Goal: Book appointment/travel/reservation

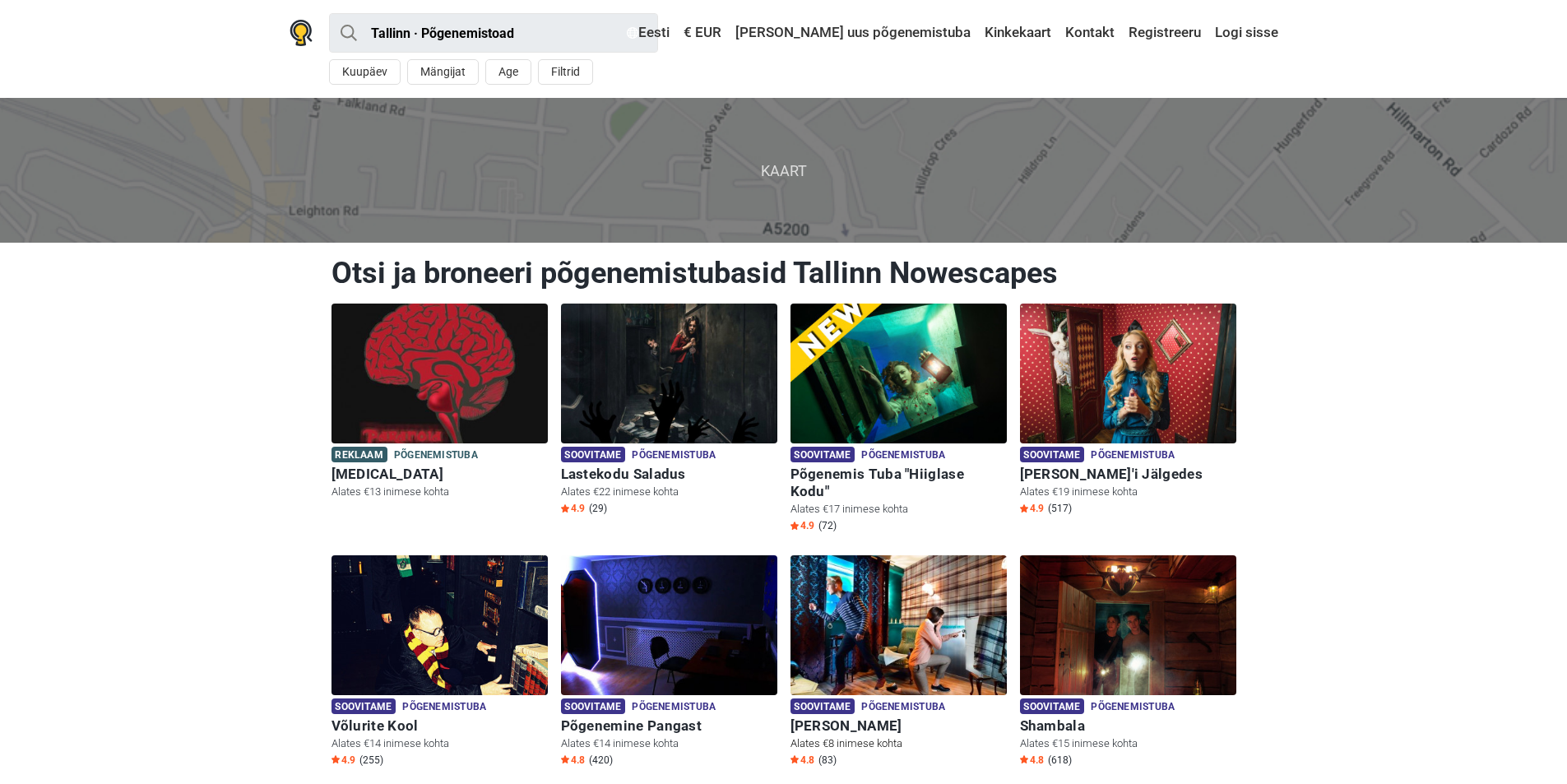
click at [911, 653] on img at bounding box center [899, 624] width 217 height 140
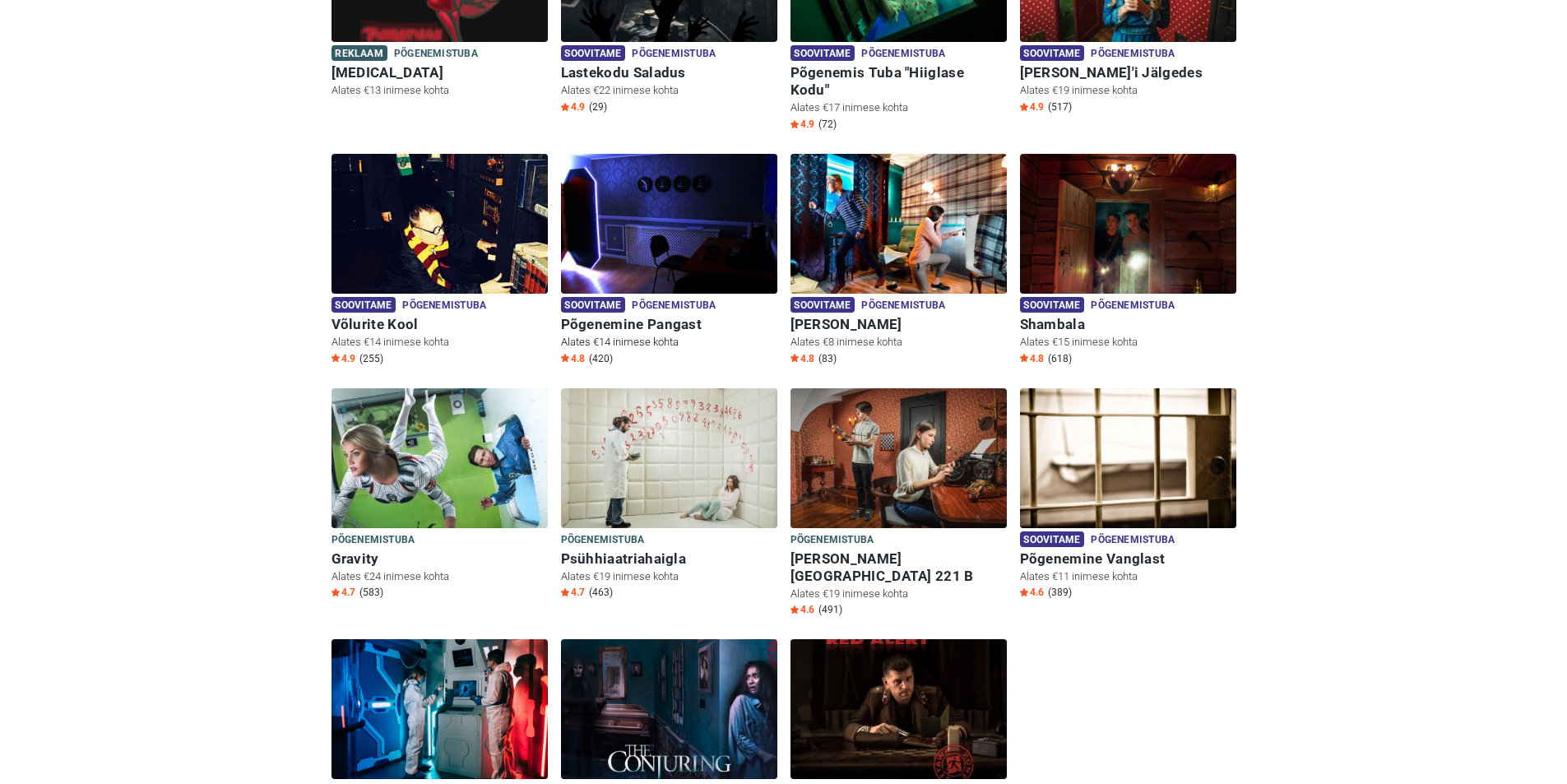
scroll to position [493, 0]
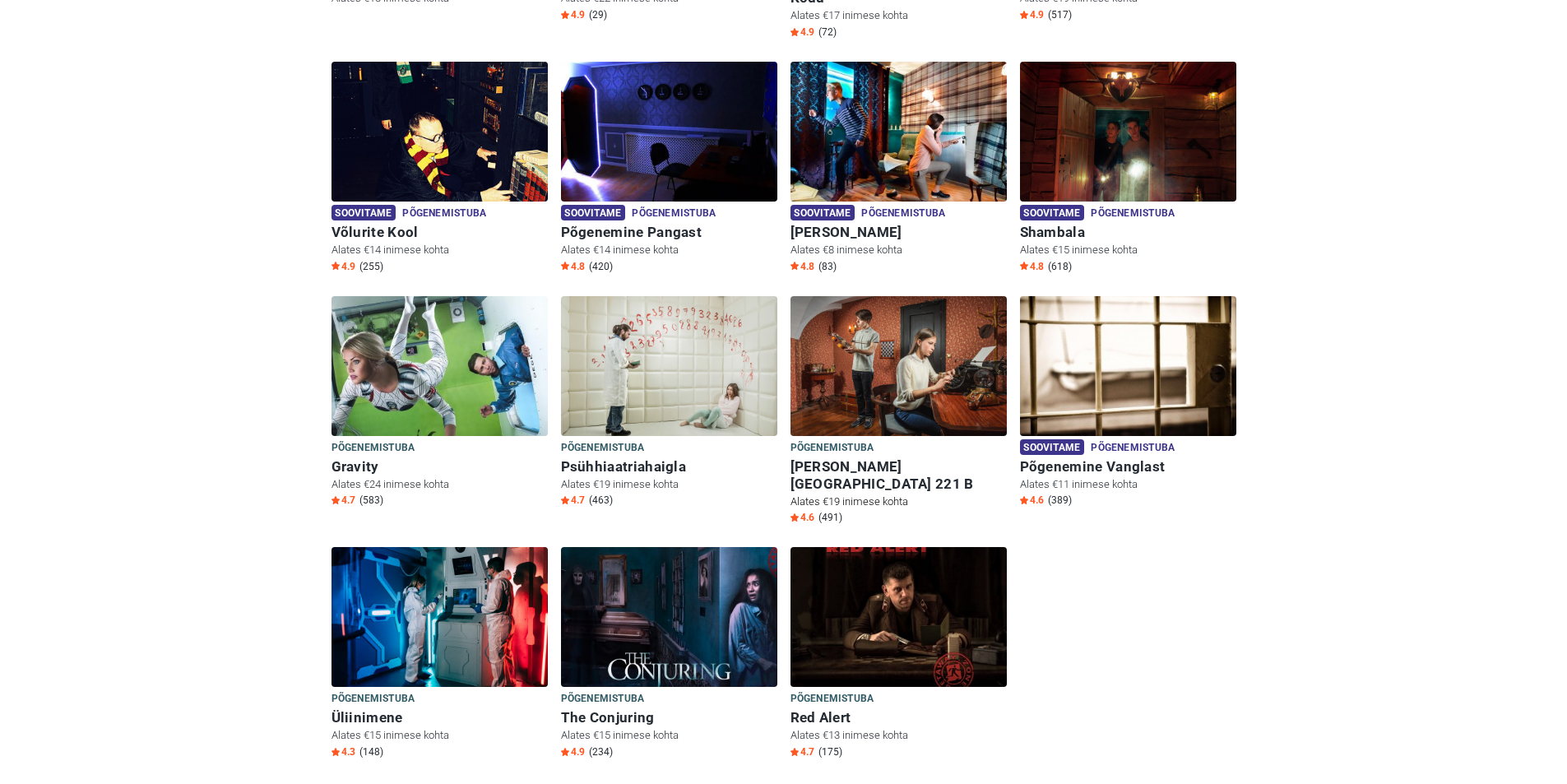
click at [920, 440] on div "Põgenemistuba Põgenemistuba" at bounding box center [899, 449] width 217 height 18
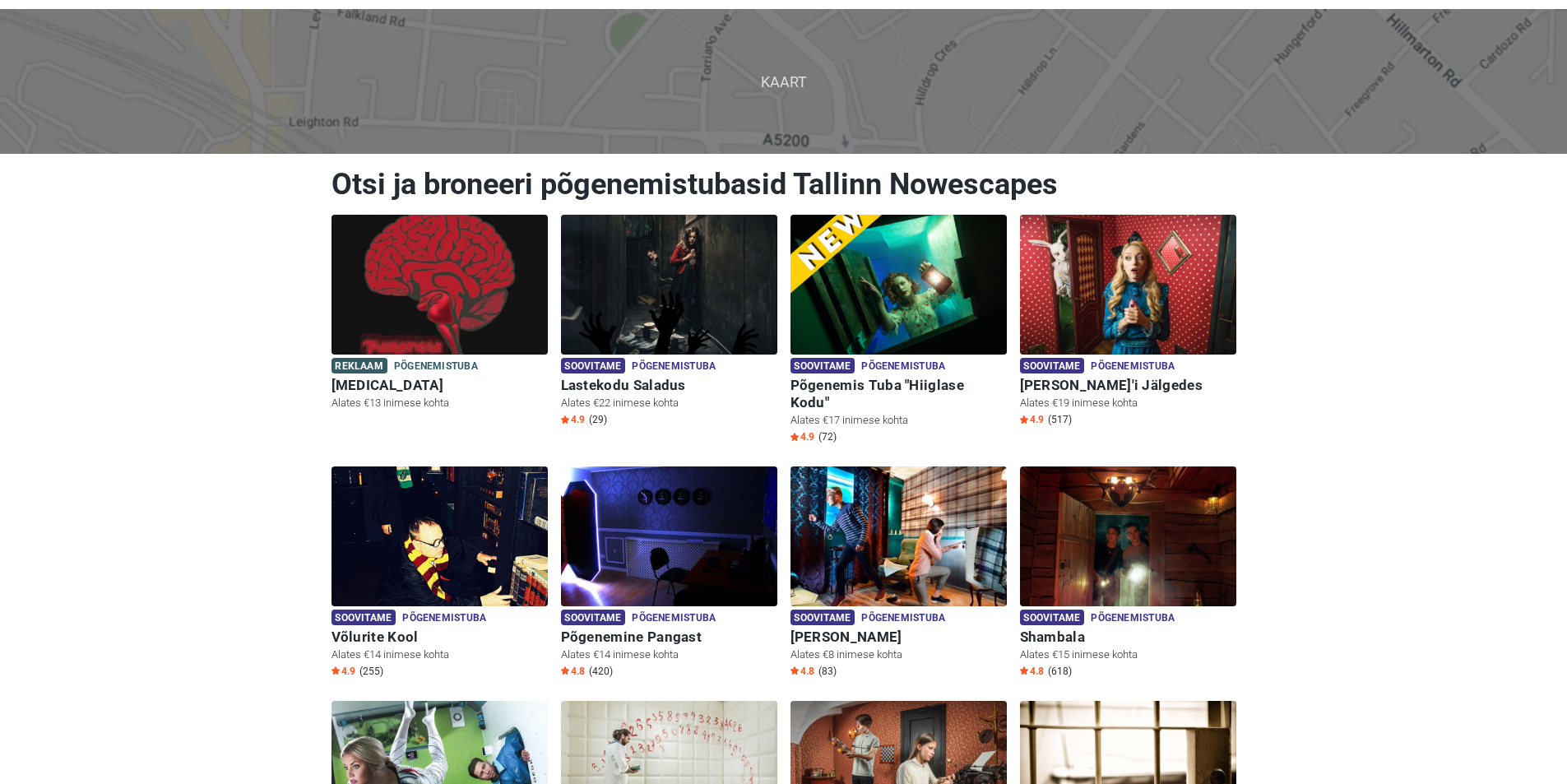
scroll to position [80, 0]
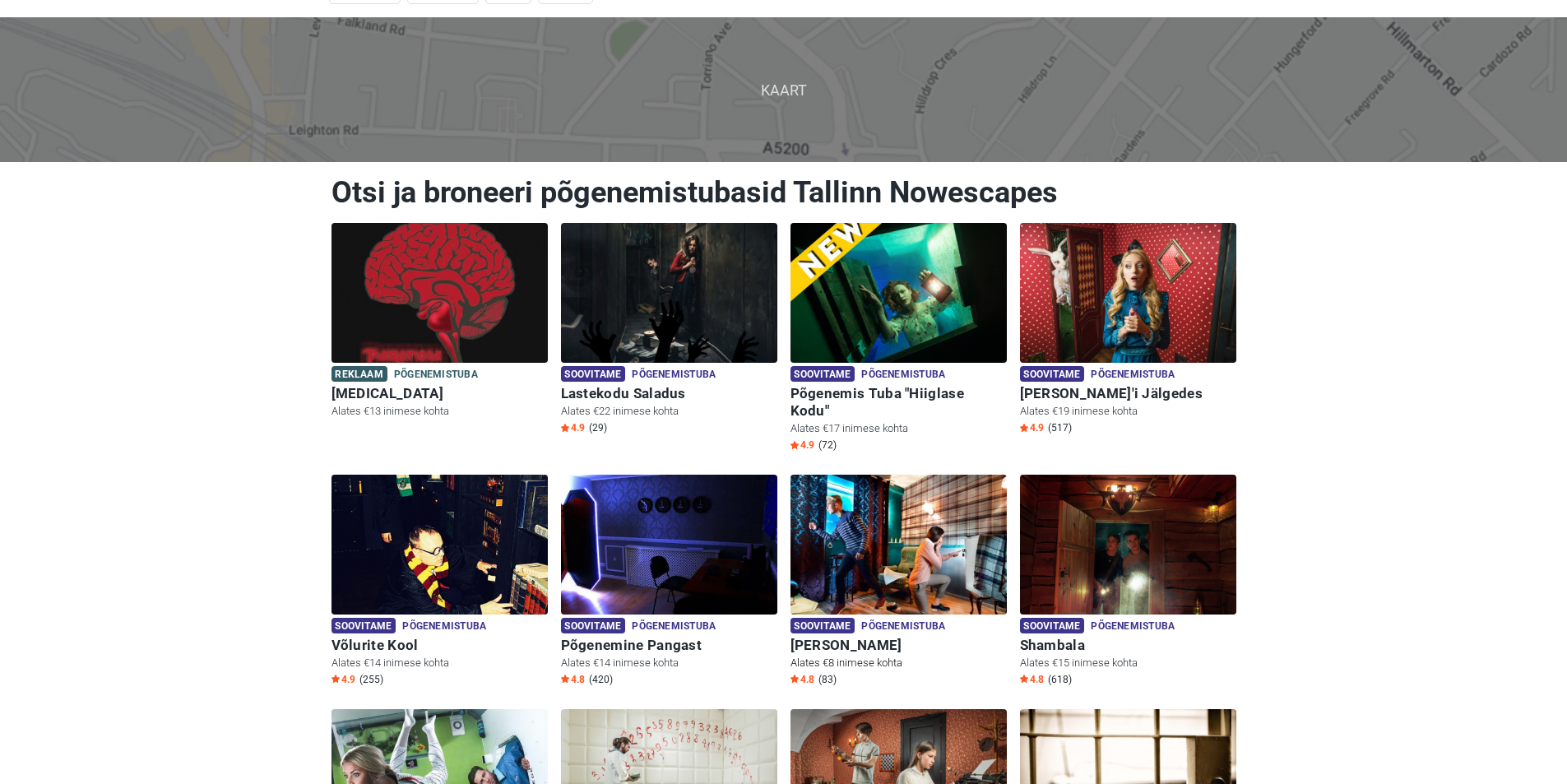
click at [974, 538] on img at bounding box center [899, 544] width 217 height 140
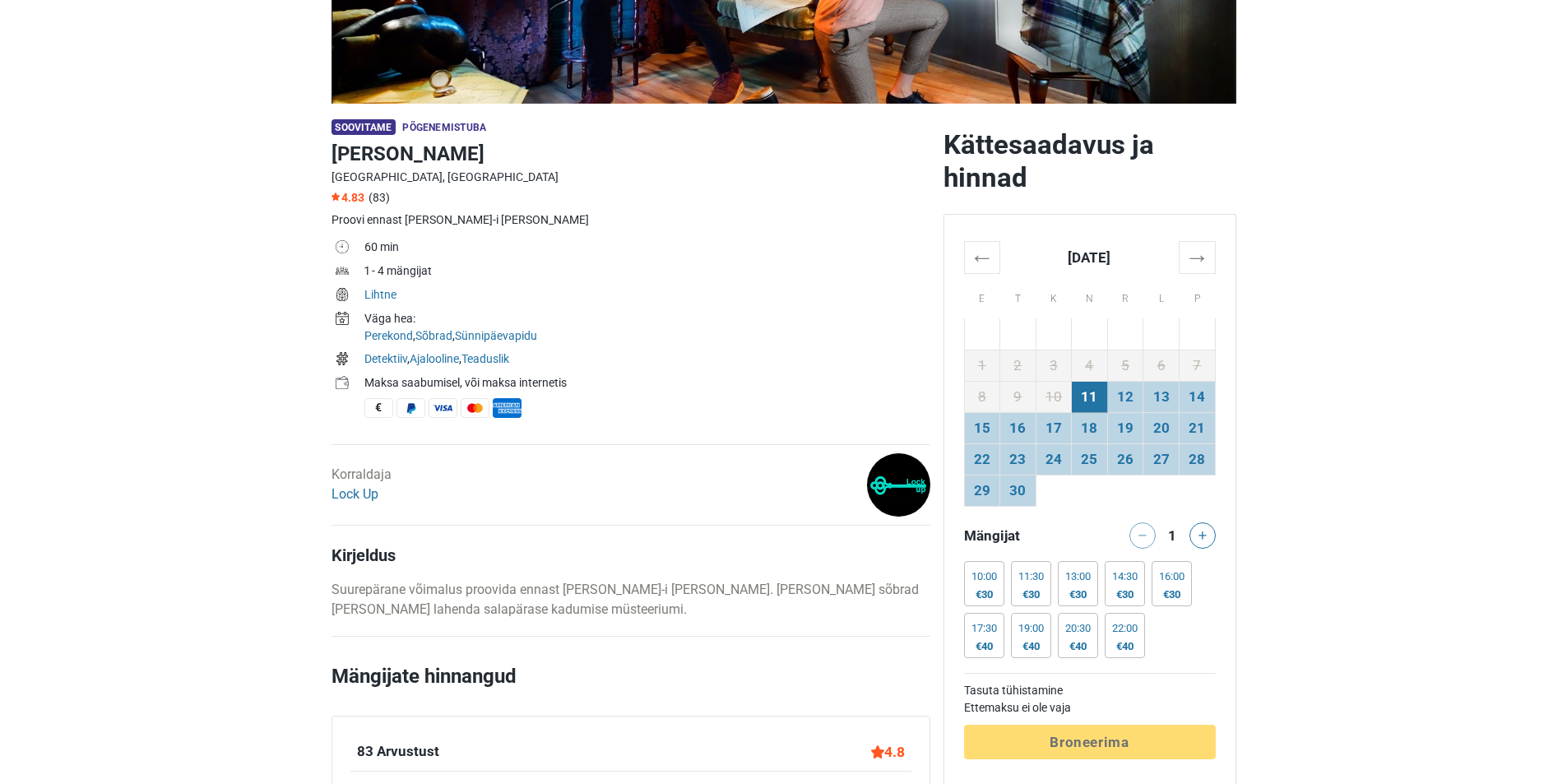
scroll to position [493, 0]
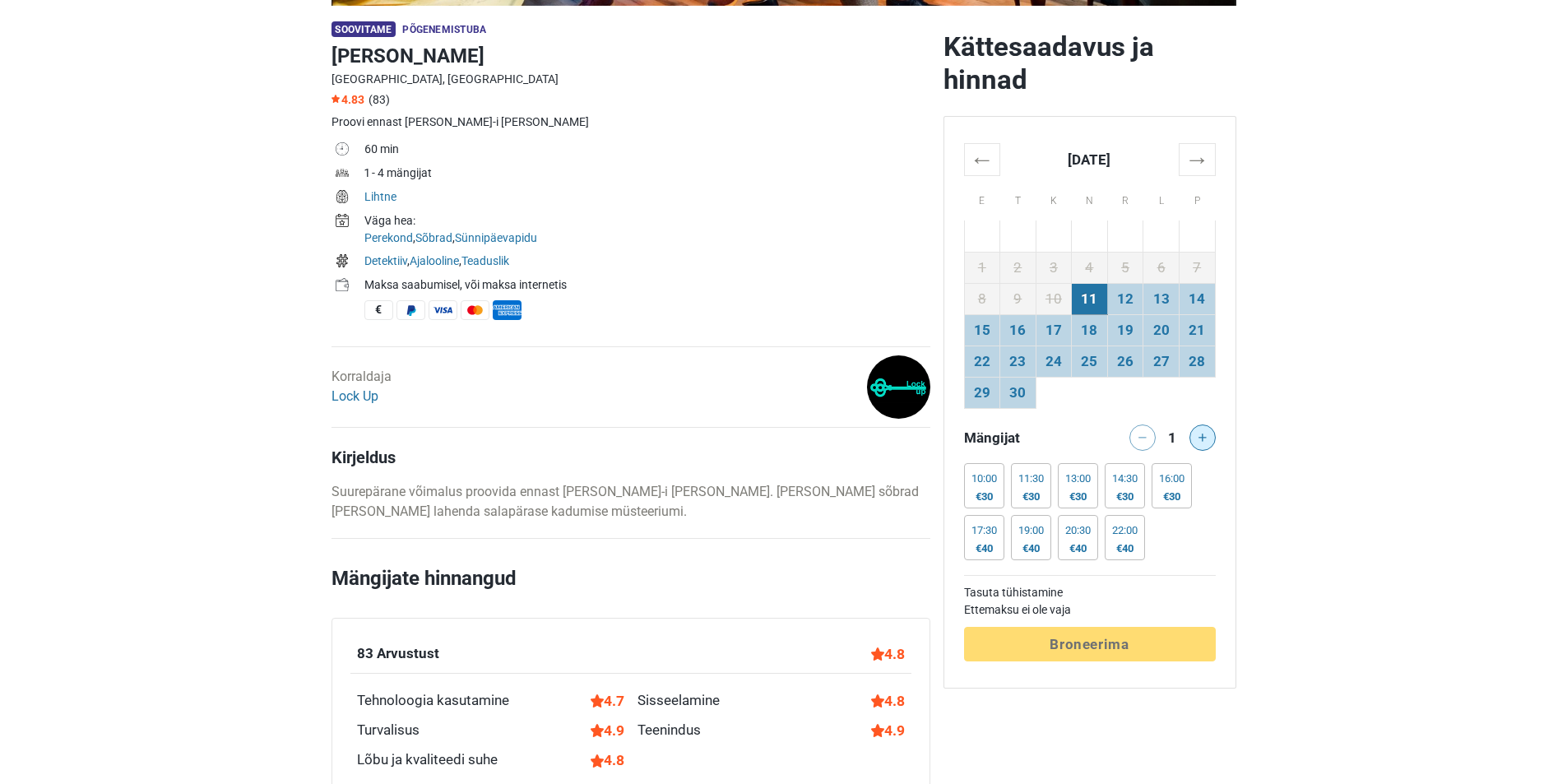
click at [1199, 440] on icon at bounding box center [1202, 437] width 8 height 8
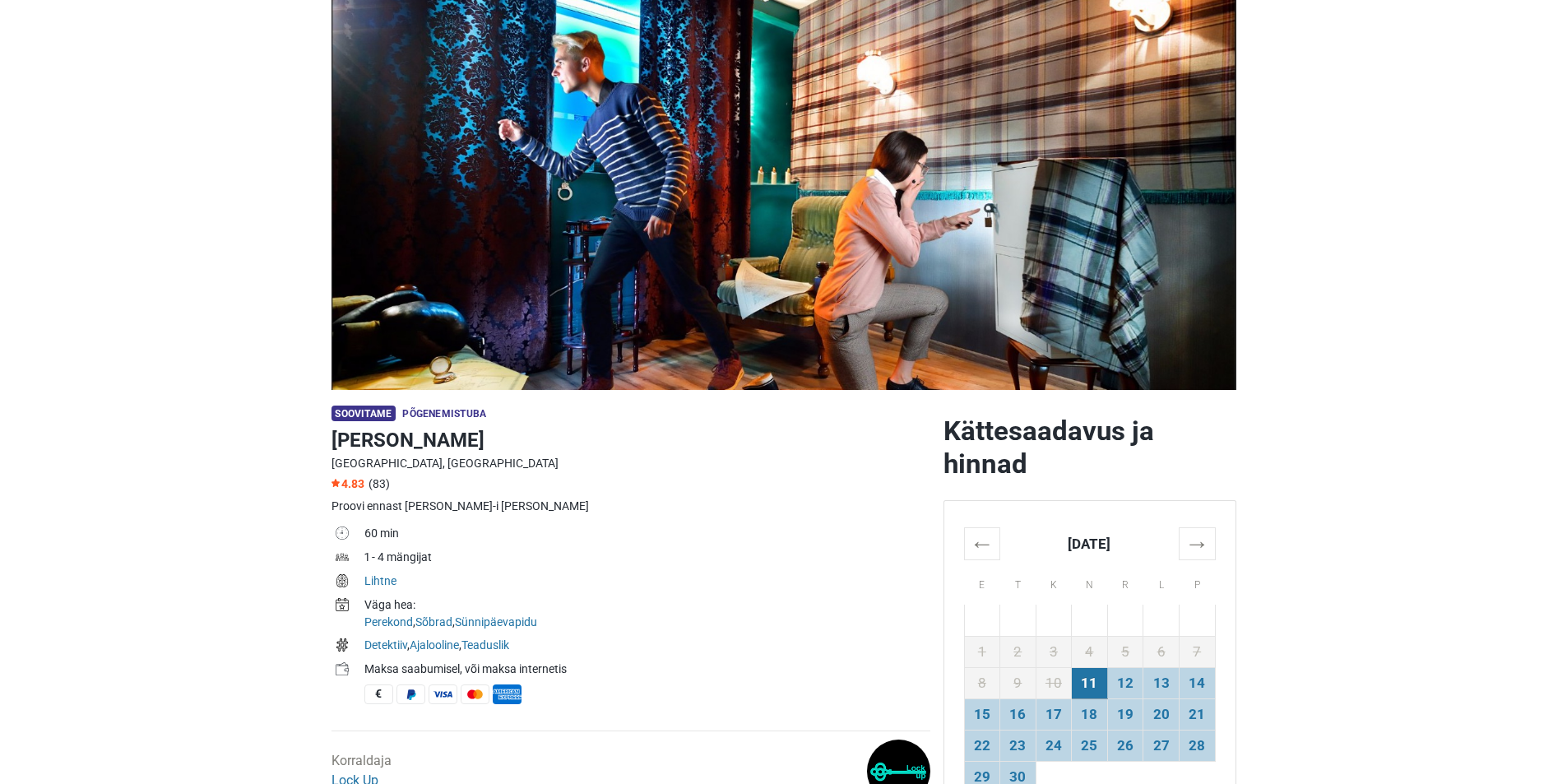
scroll to position [82, 0]
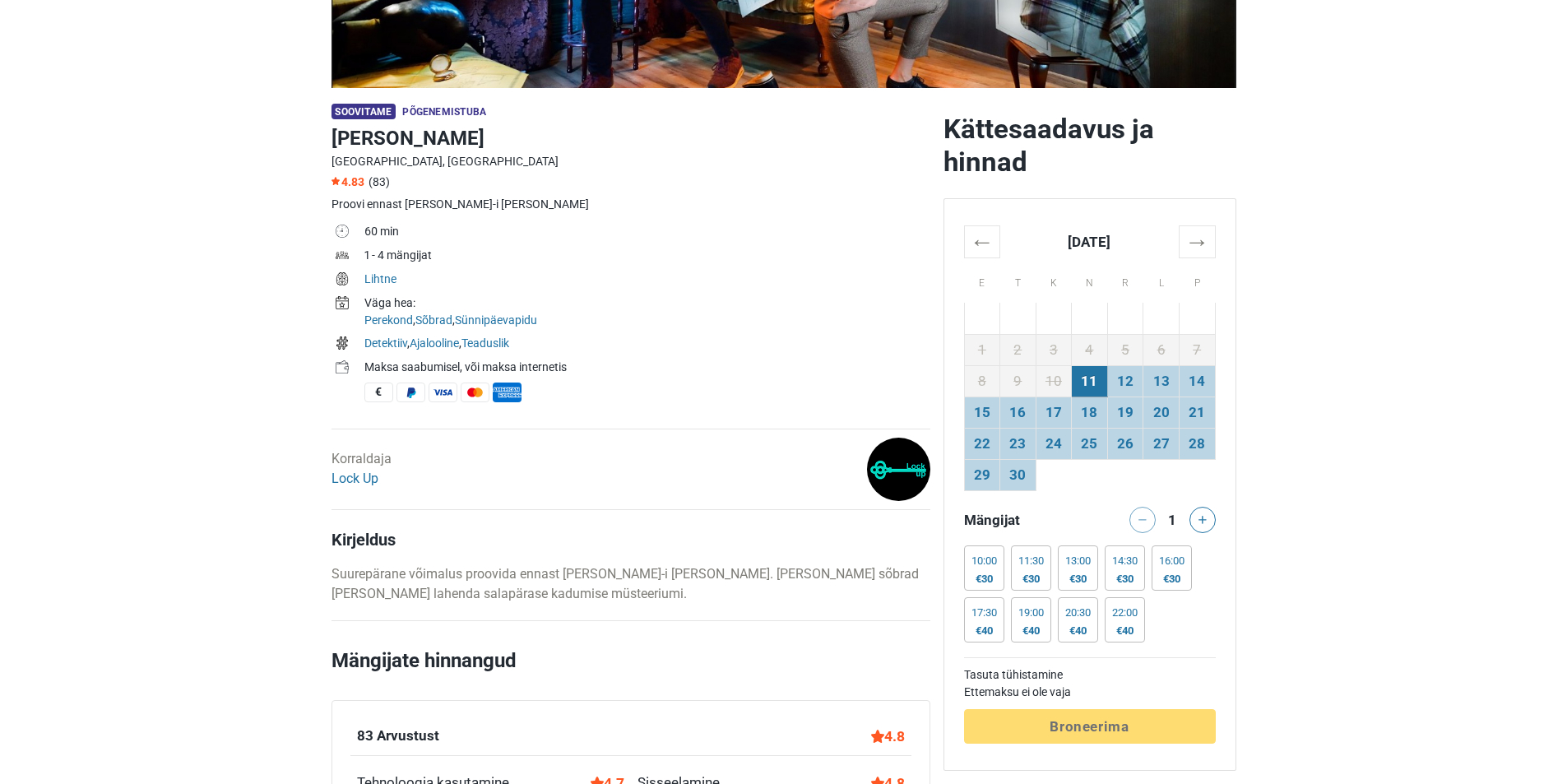
scroll to position [493, 0]
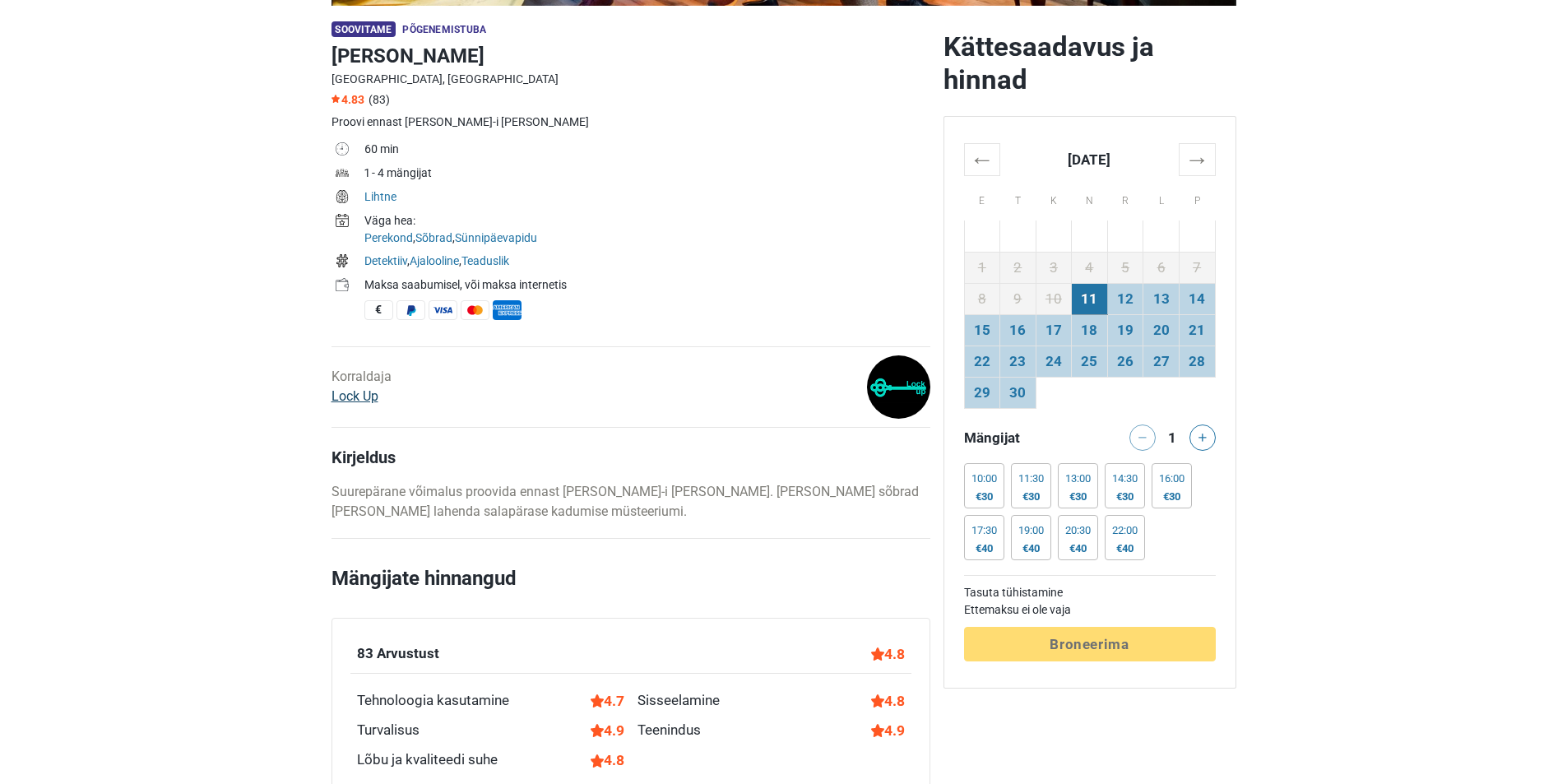
click at [363, 398] on link "Lock Up" at bounding box center [355, 396] width 47 height 16
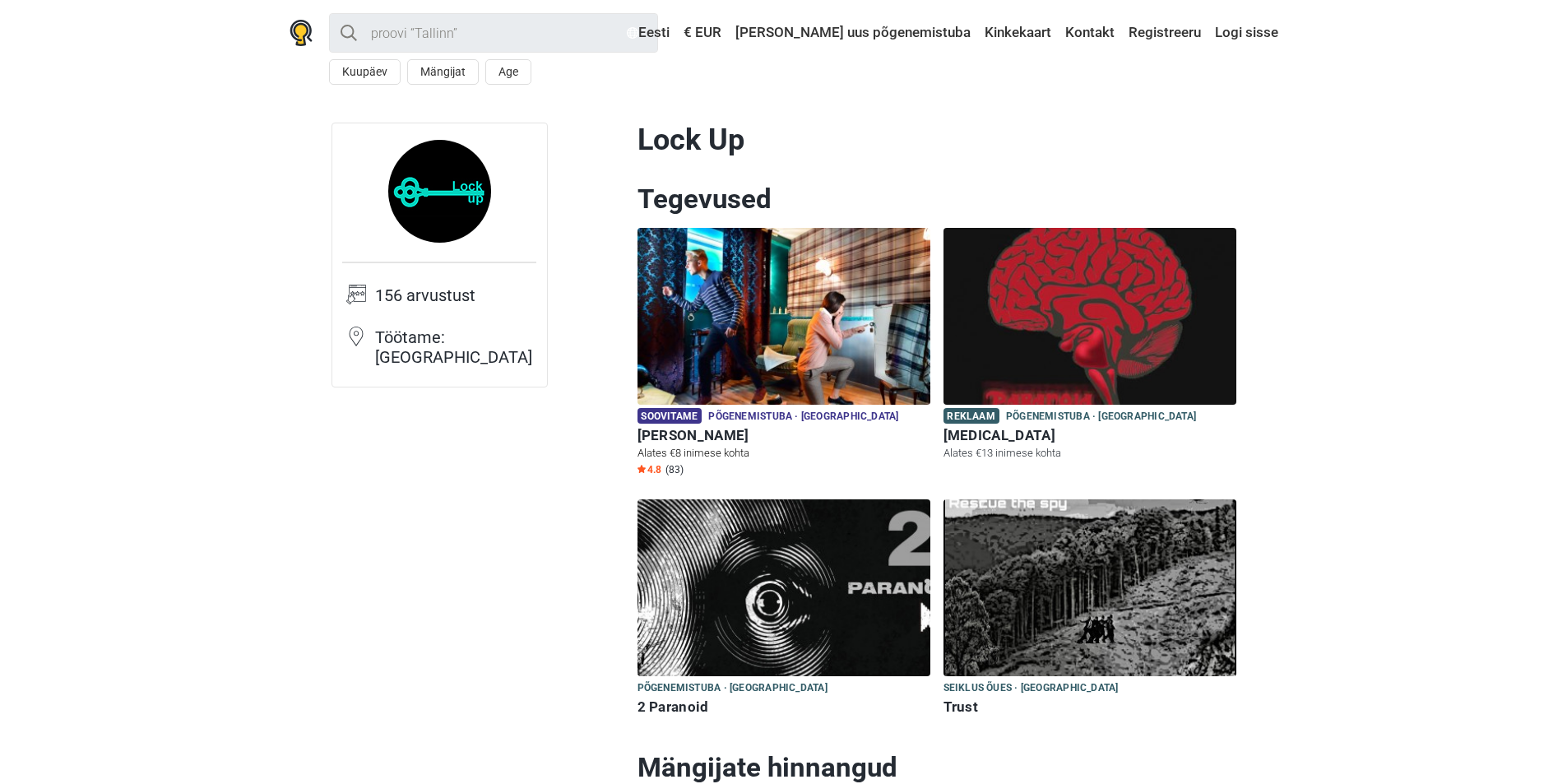
click at [740, 336] on img at bounding box center [784, 315] width 293 height 176
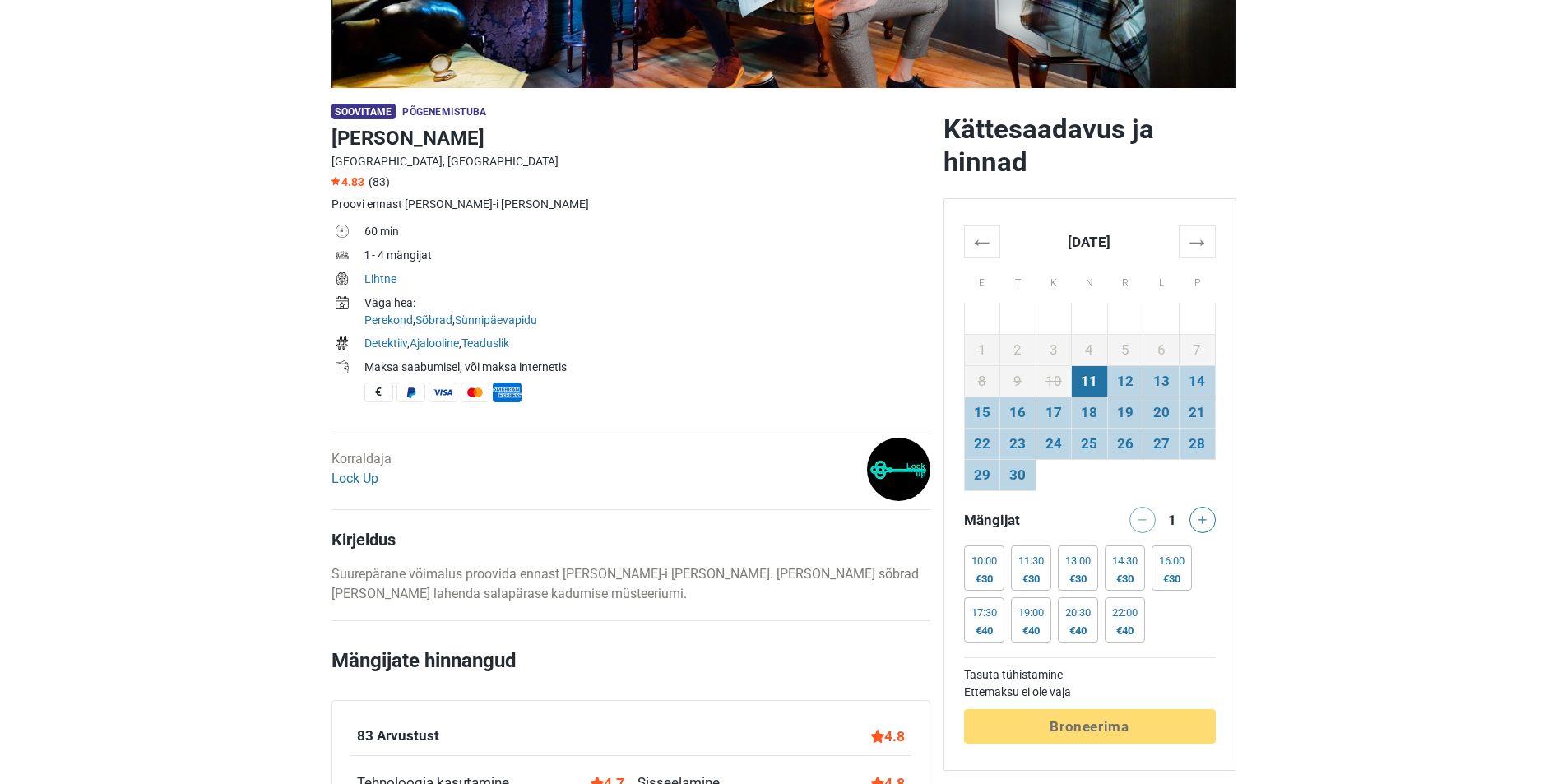
scroll to position [493, 0]
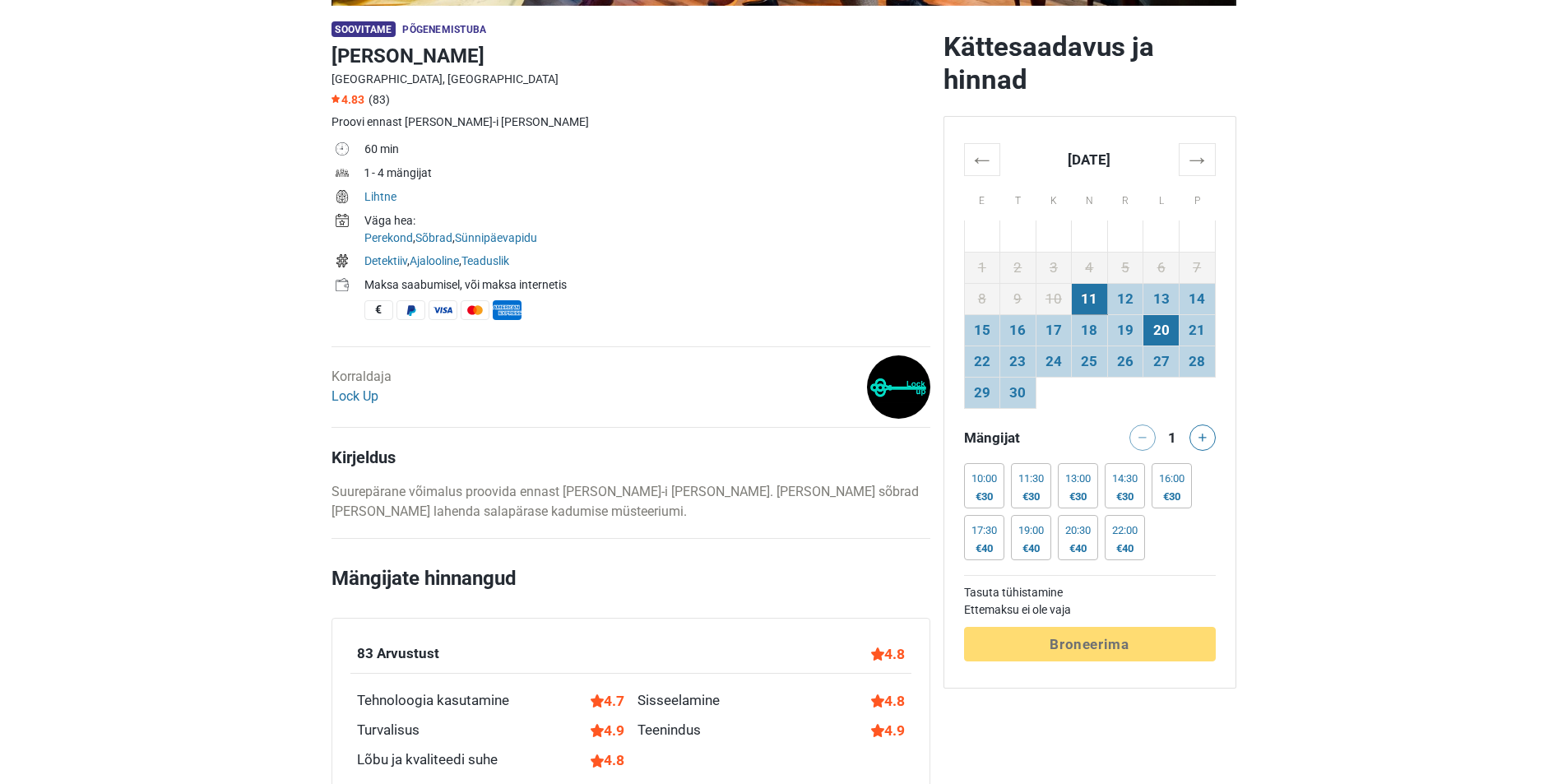
click at [1155, 334] on td "20" at bounding box center [1162, 330] width 37 height 31
click at [1204, 440] on icon at bounding box center [1202, 437] width 8 height 8
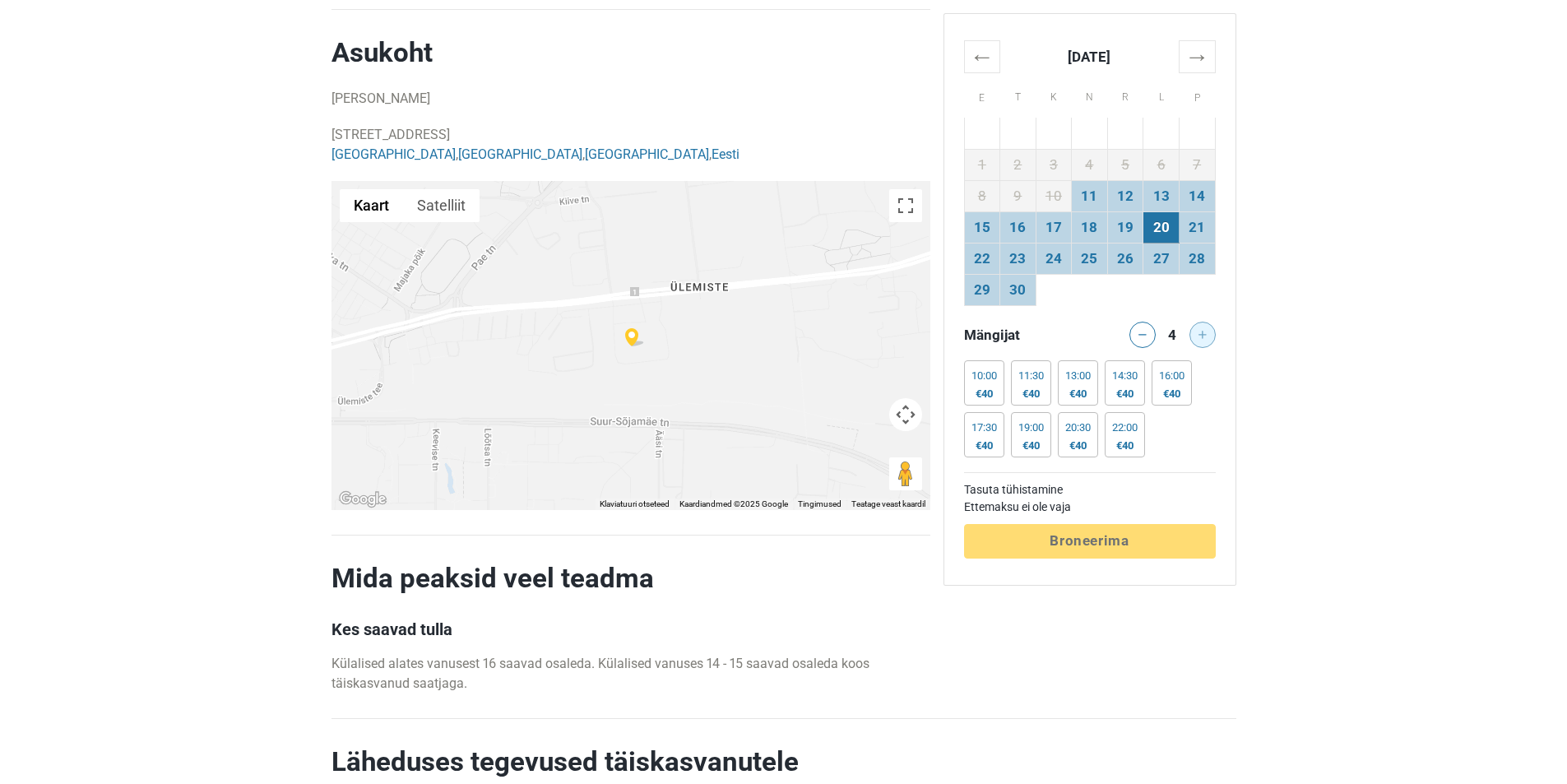
scroll to position [3043, 0]
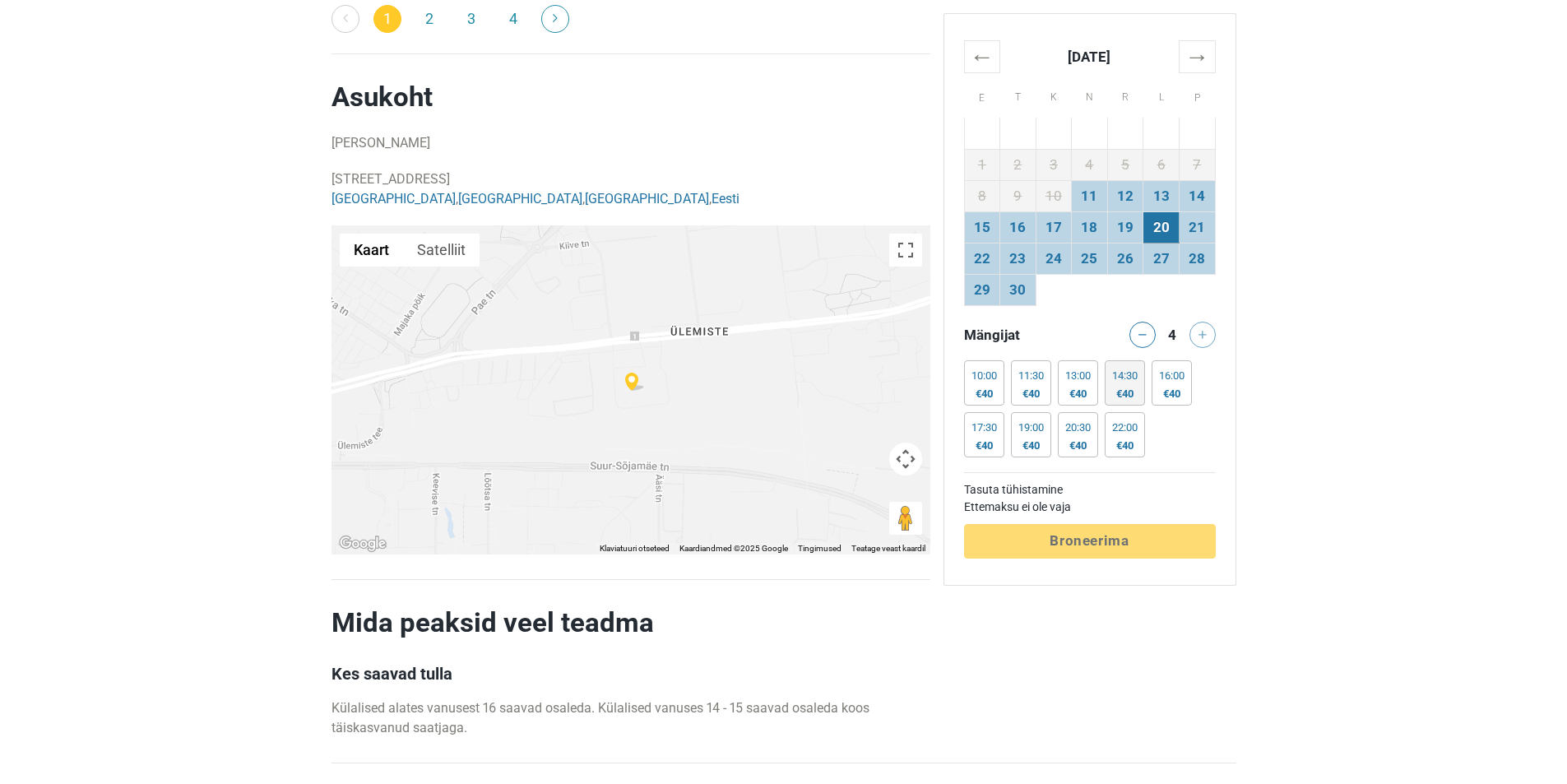
click at [1136, 390] on div "€40" at bounding box center [1125, 394] width 26 height 13
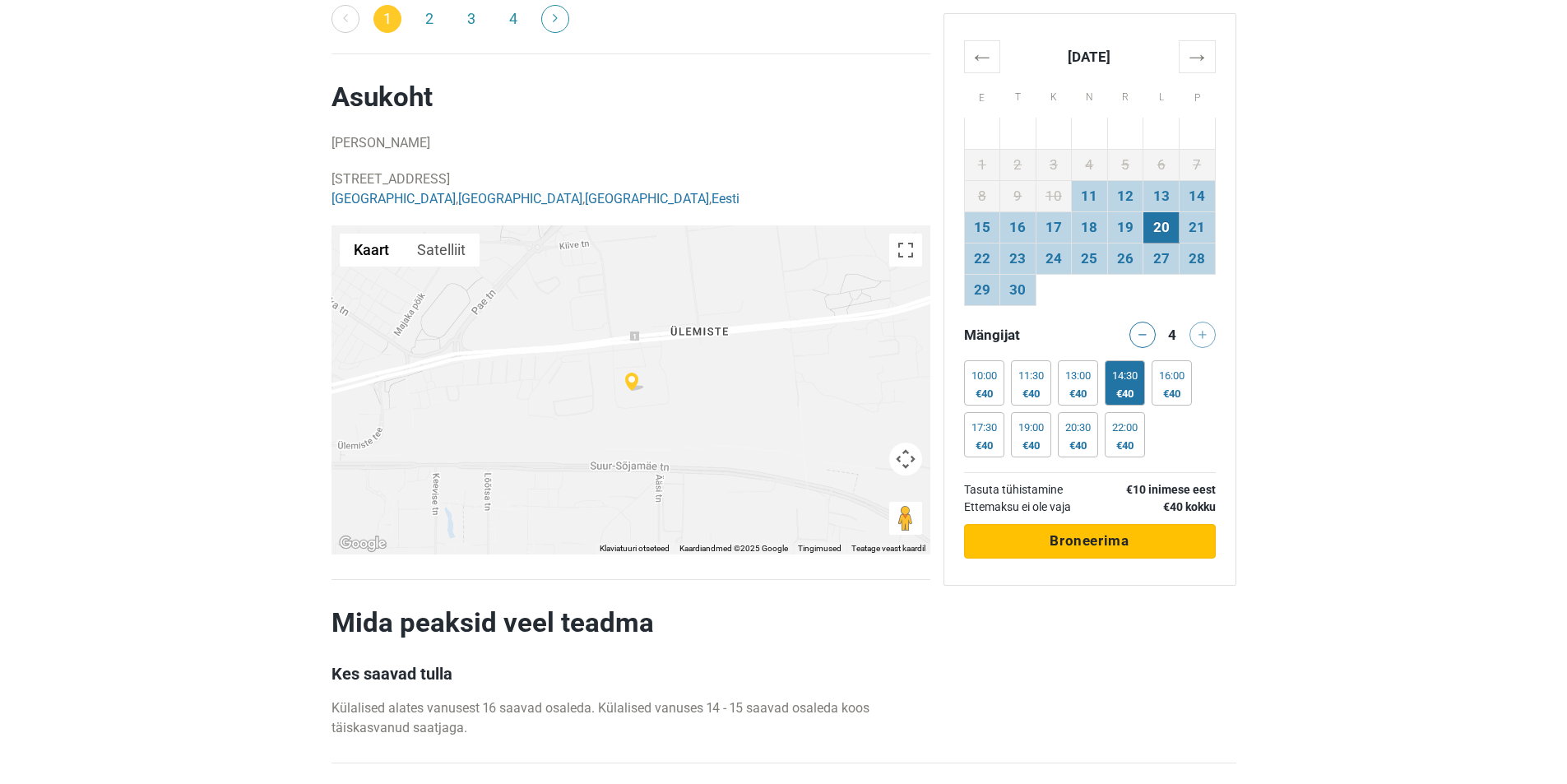
click at [1168, 535] on button "Töötlemine Broneerima" at bounding box center [1090, 541] width 251 height 35
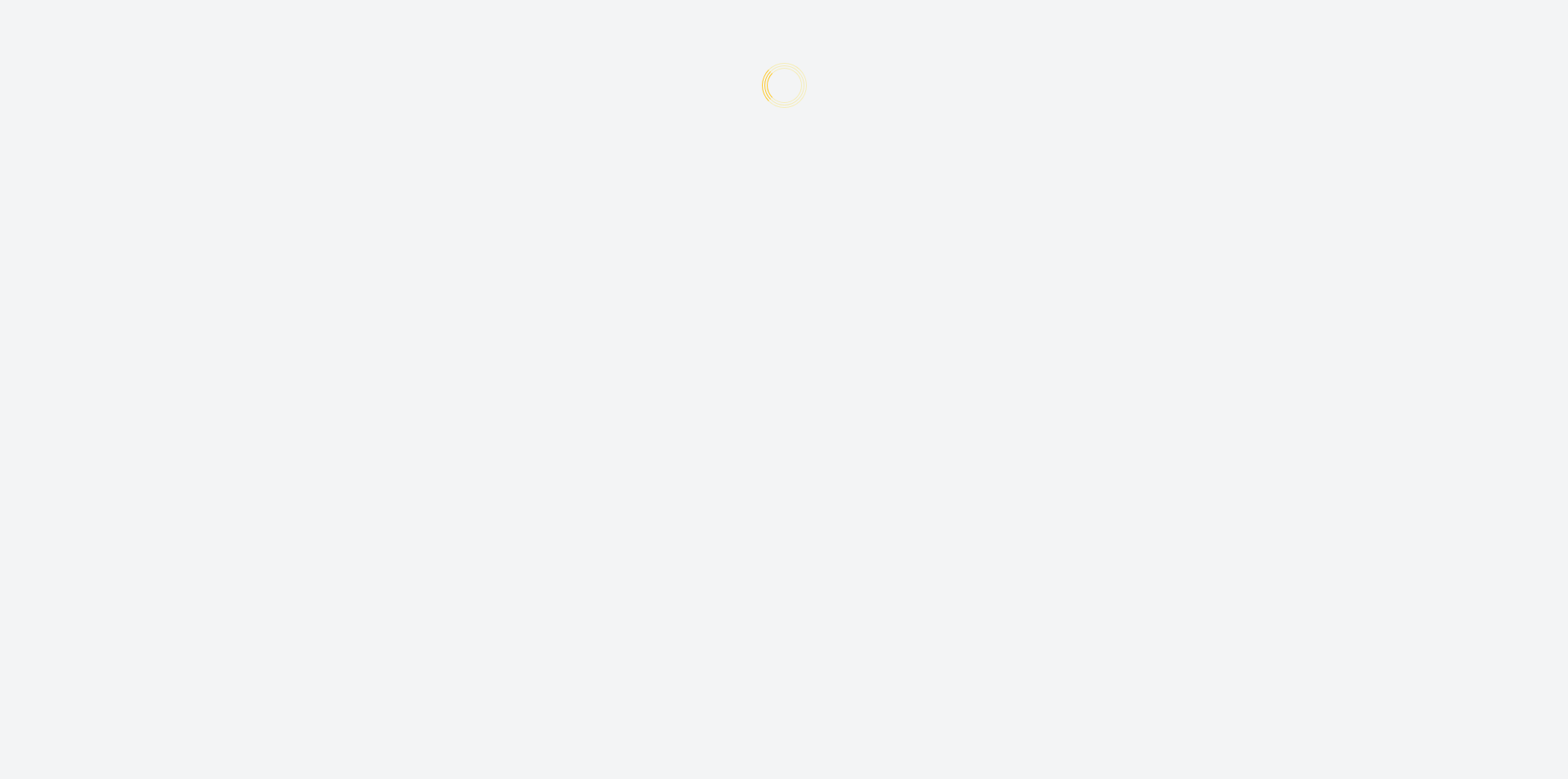
type input "+372"
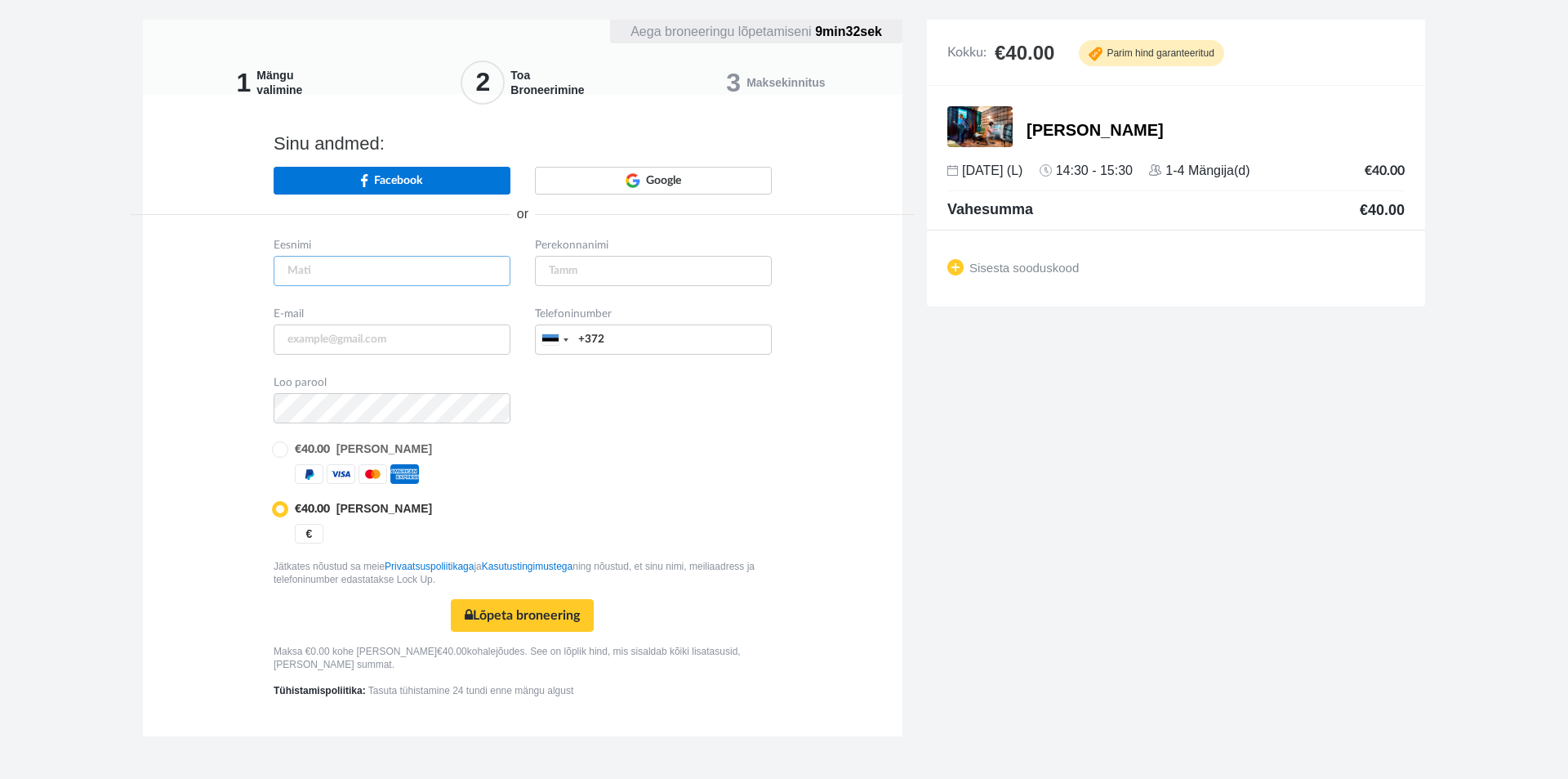
click at [300, 273] on input "text" at bounding box center [391, 271] width 237 height 30
type input "Meelis"
click at [554, 267] on input "text" at bounding box center [652, 271] width 237 height 30
type input "Arukaevu"
click at [287, 342] on input "email" at bounding box center [391, 339] width 237 height 30
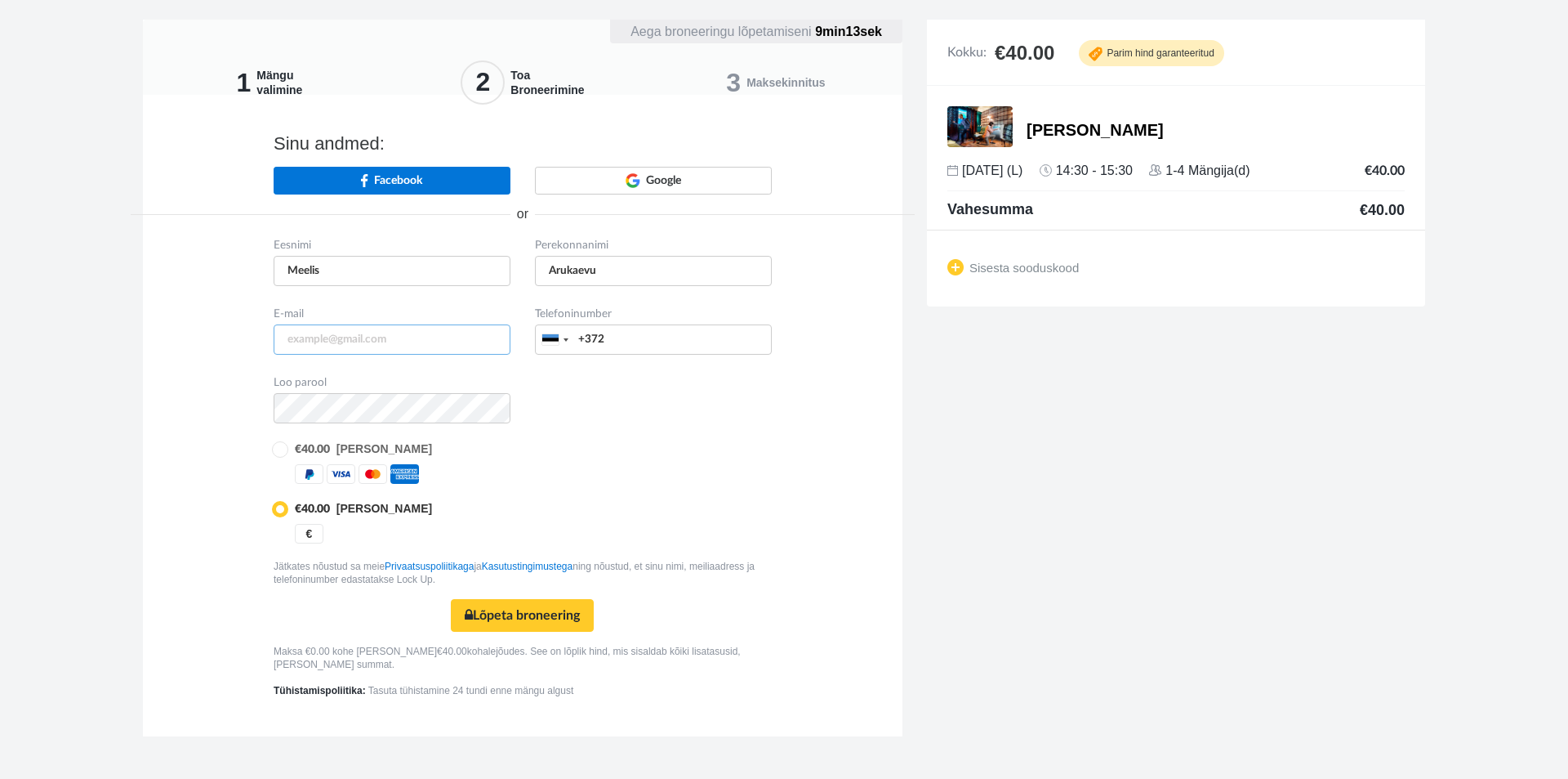
type input "[EMAIL_ADDRESS][DOMAIN_NAME]"
click at [610, 337] on input "+372" at bounding box center [652, 339] width 237 height 30
type input "+3725111490"
click at [279, 510] on input "radio" at bounding box center [279, 508] width 11 height 11
click at [514, 616] on button "Lõpeta broneering Turvaline makse" at bounding box center [522, 616] width 142 height 33
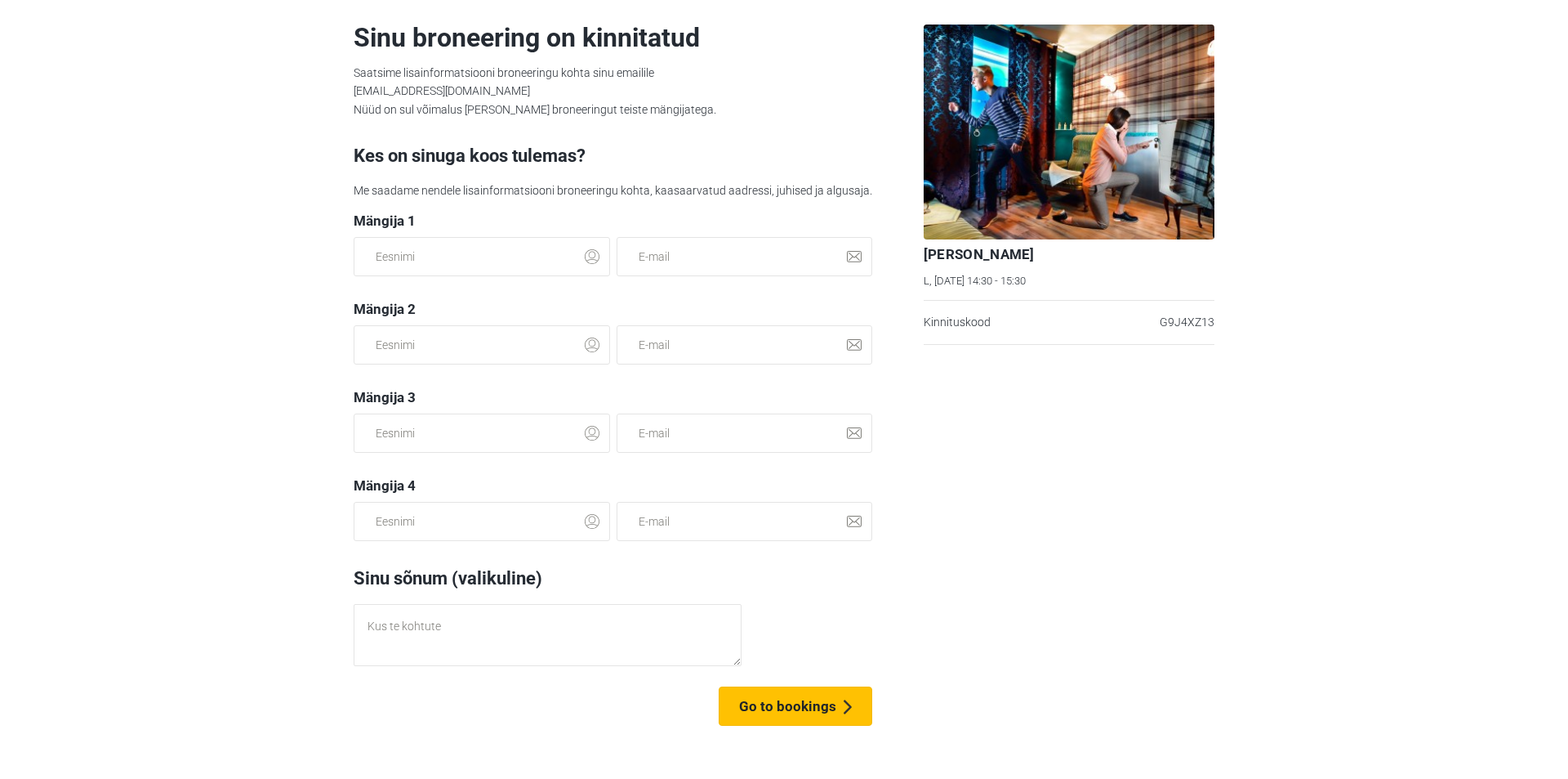
click at [795, 710] on span "Go to bookings" at bounding box center [787, 706] width 97 height 16
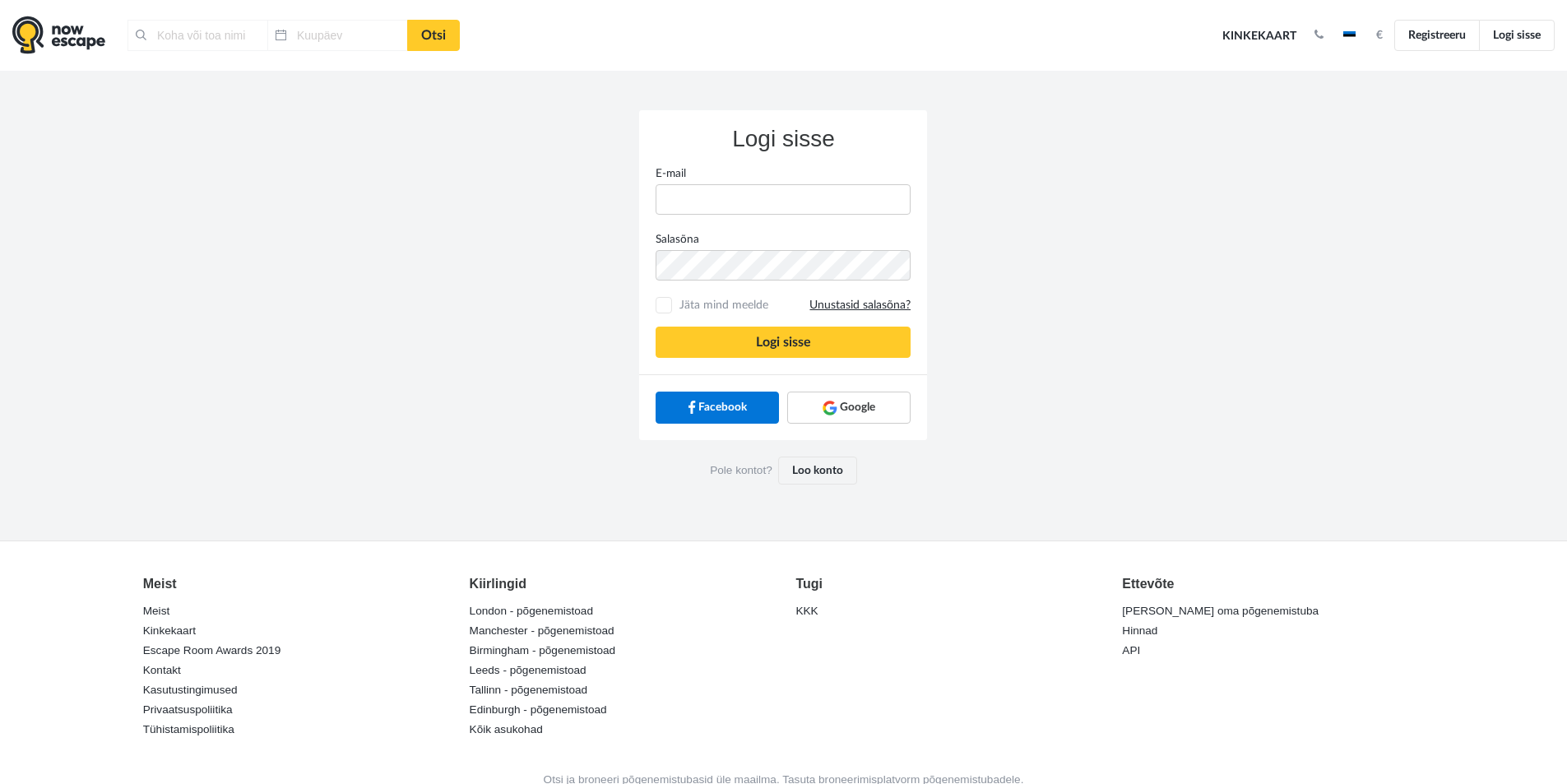
type input "[GEOGRAPHIC_DATA], [GEOGRAPHIC_DATA]"
type input "[DATE]"
type input "[EMAIL_ADDRESS][DOMAIN_NAME]"
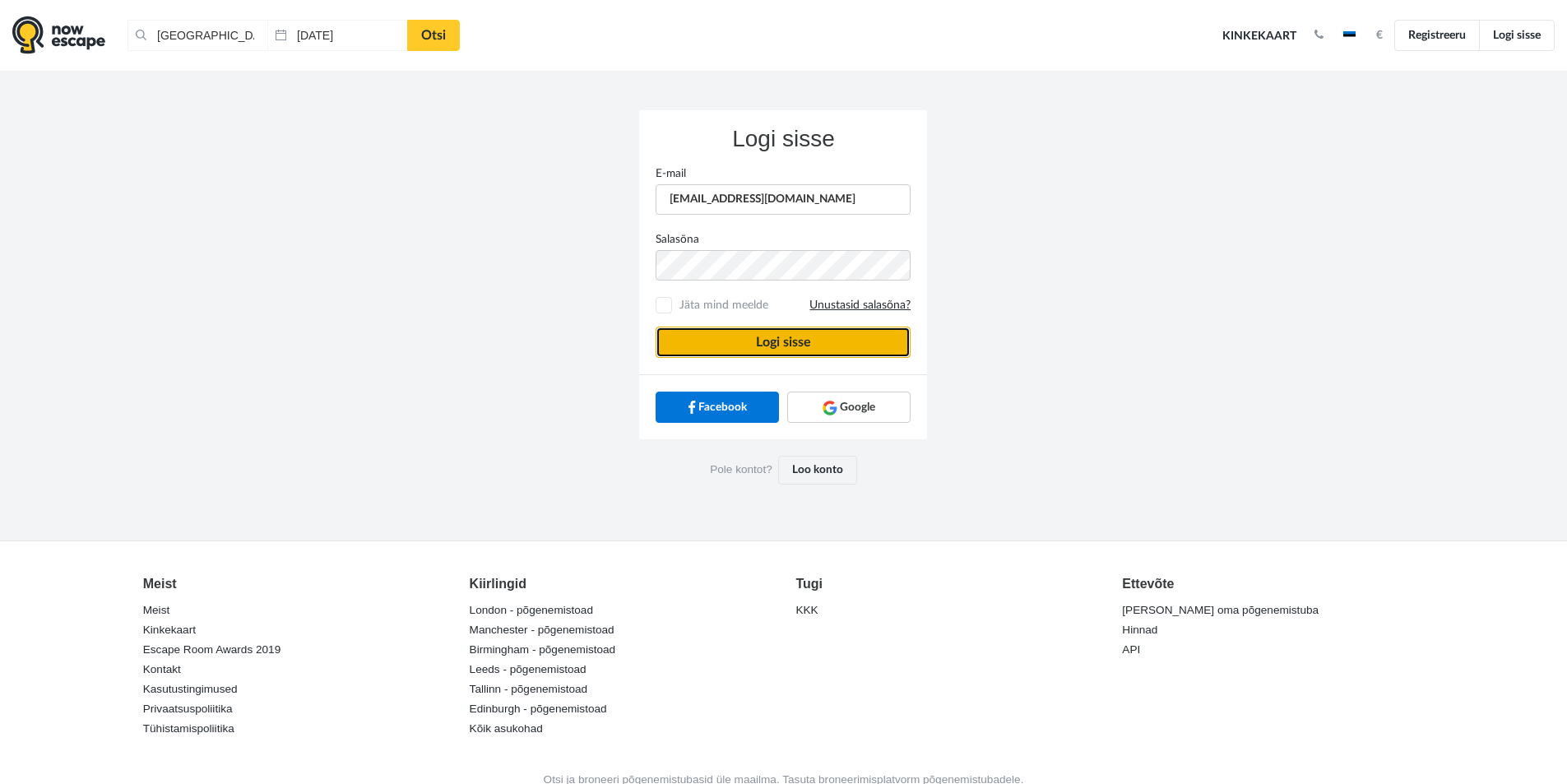
click at [833, 342] on button "Logi sisse" at bounding box center [783, 342] width 255 height 31
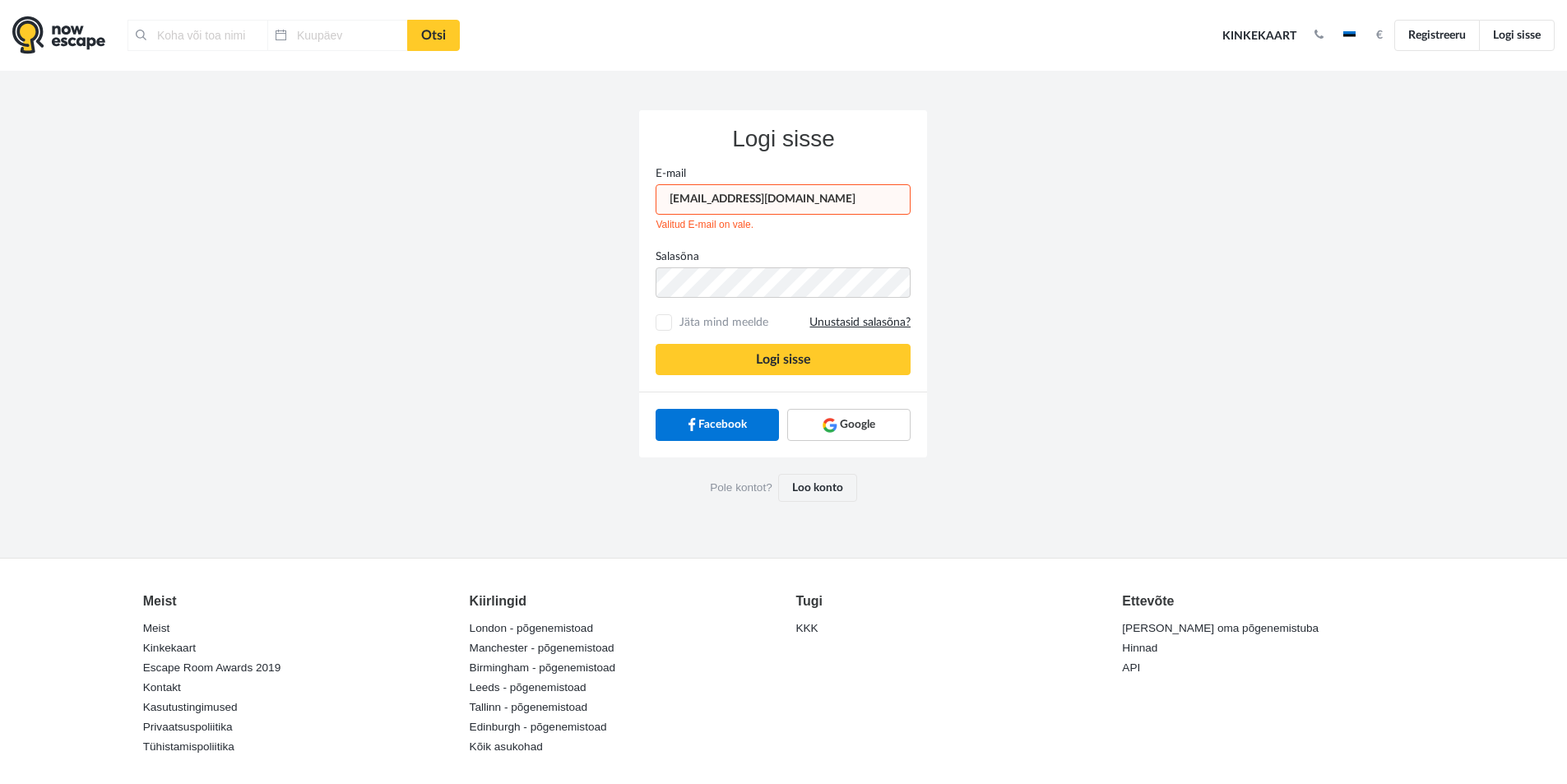
type input "[GEOGRAPHIC_DATA], [GEOGRAPHIC_DATA]"
type input "[DATE]"
click at [804, 203] on input "[EMAIL_ADDRESS][DOMAIN_NAME]" at bounding box center [783, 199] width 255 height 30
click at [828, 203] on input "[EMAIL_ADDRESS][DOMAIN_NAME]" at bounding box center [783, 199] width 255 height 30
click at [828, 197] on input "[EMAIL_ADDRESS][DOMAIN_NAME]" at bounding box center [783, 199] width 255 height 30
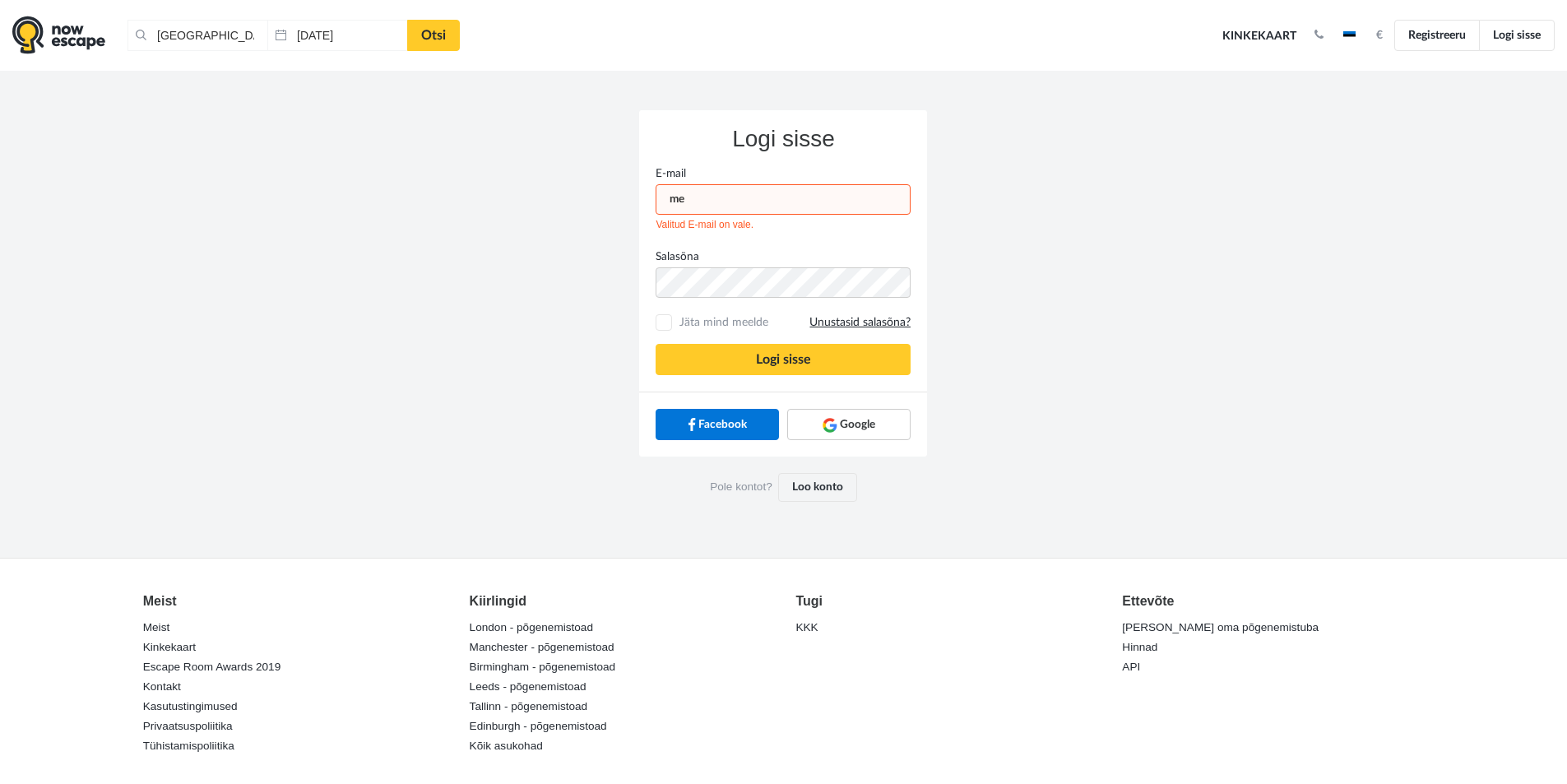
type input "m"
type input "meelis.arukaevu"
click at [367, 260] on div "Logi sisse E-mail meelis.arukaevu Valitud E-mail on vale. Salasõna Jäta mind me…" at bounding box center [784, 313] width 938 height 487
